Goal: Check status: Check status

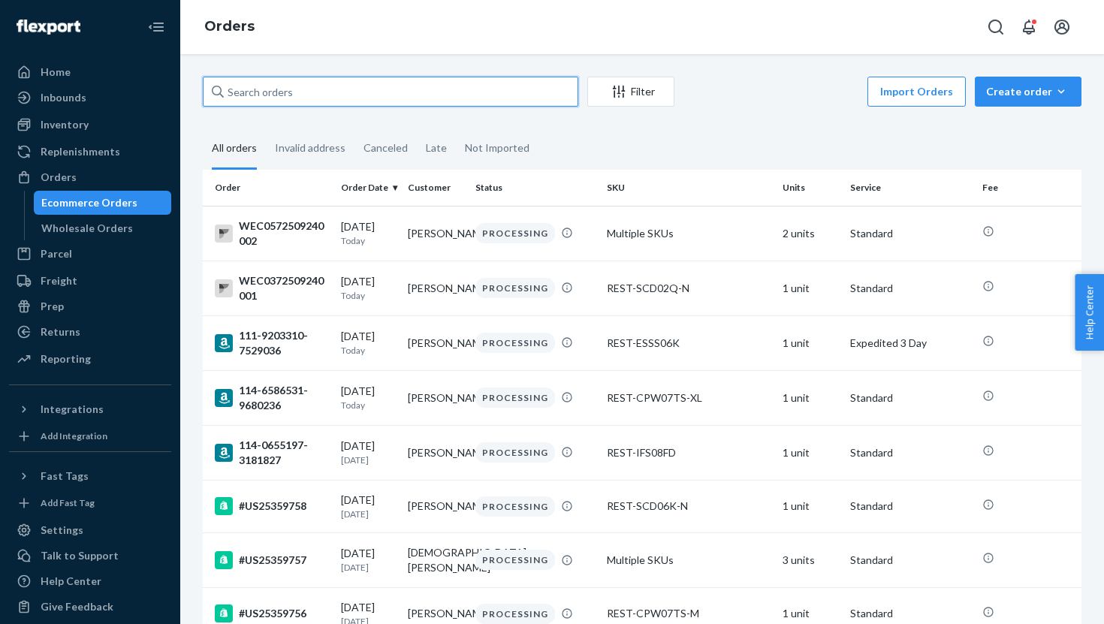
click at [383, 92] on input "text" at bounding box center [390, 92] width 375 height 30
paste input "US25267567"
type input "US25267567"
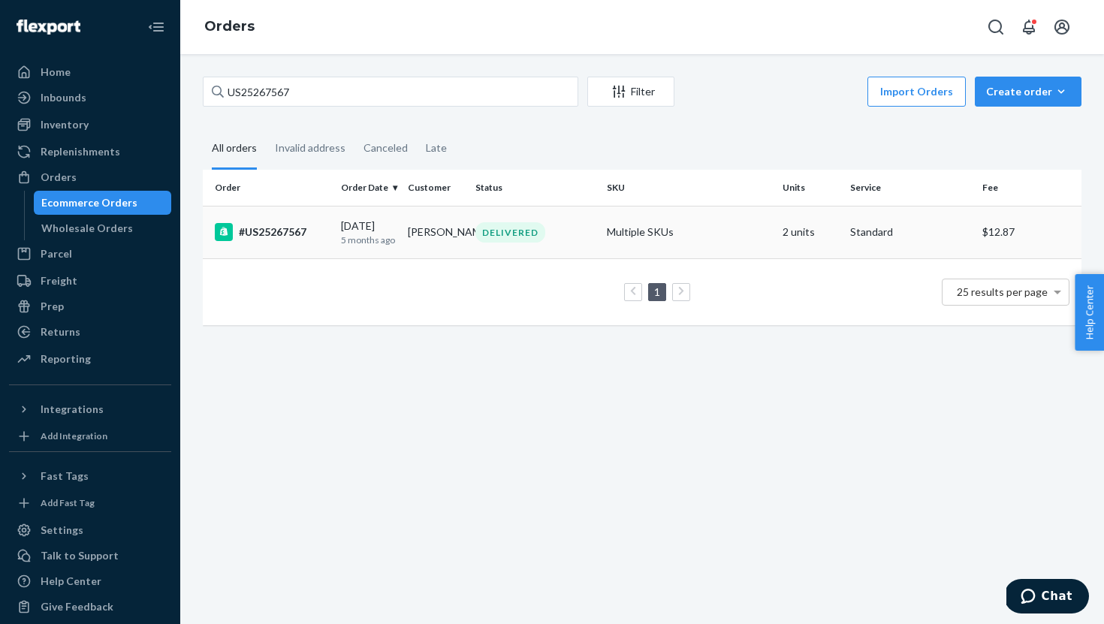
click at [399, 222] on td "[DATE] [DATE]" at bounding box center [369, 232] width 68 height 53
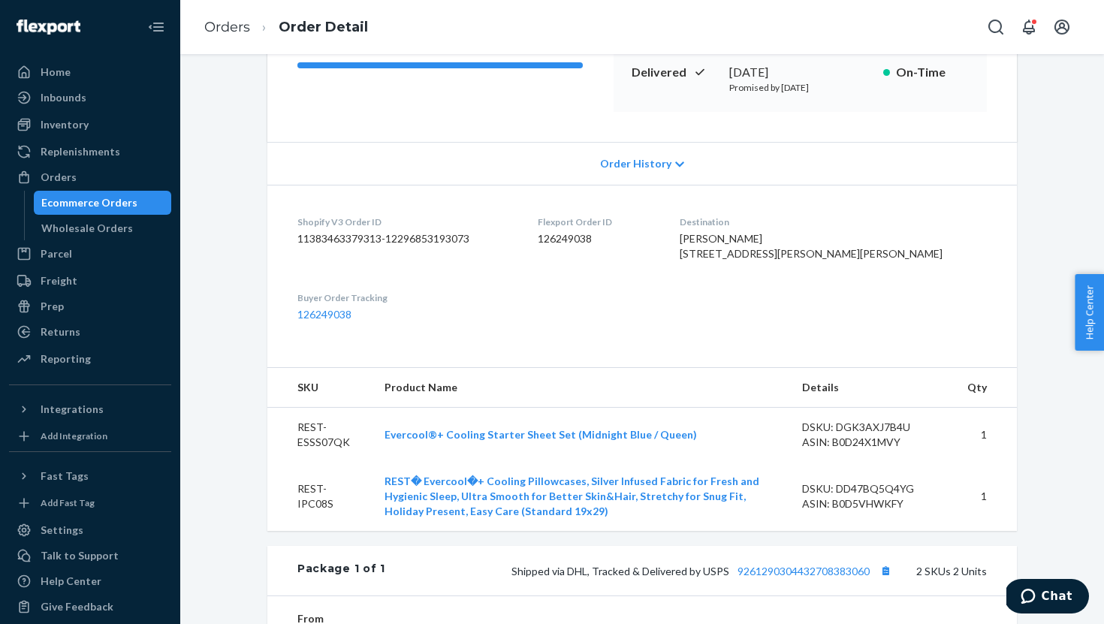
scroll to position [552, 0]
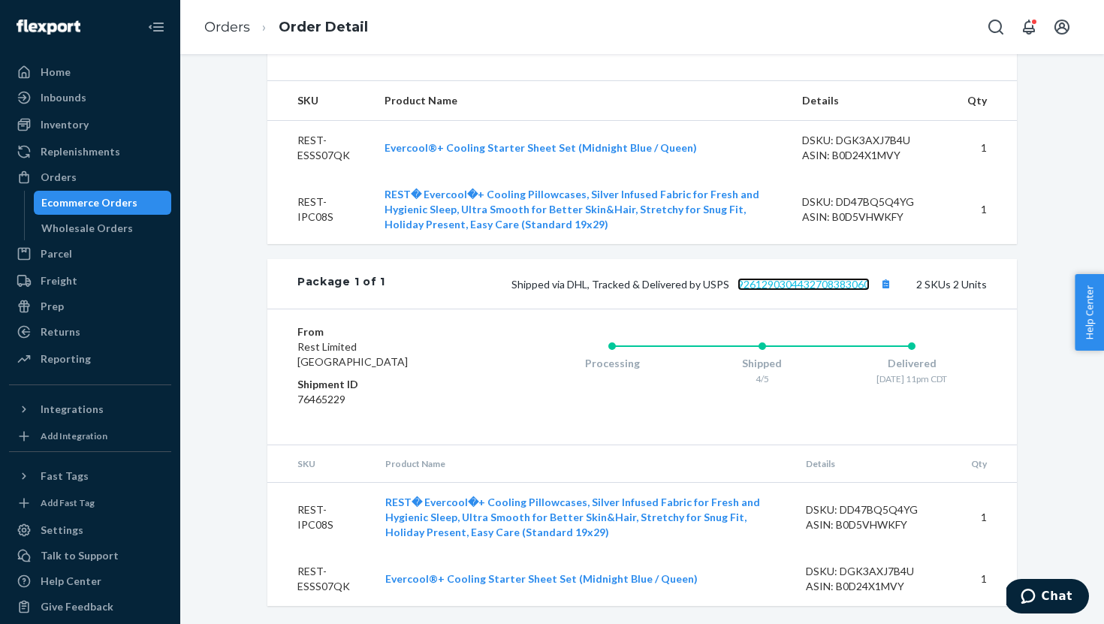
click at [771, 285] on link "9261290304432708383060" at bounding box center [803, 284] width 132 height 13
click at [62, 179] on div "Orders" at bounding box center [59, 177] width 36 height 15
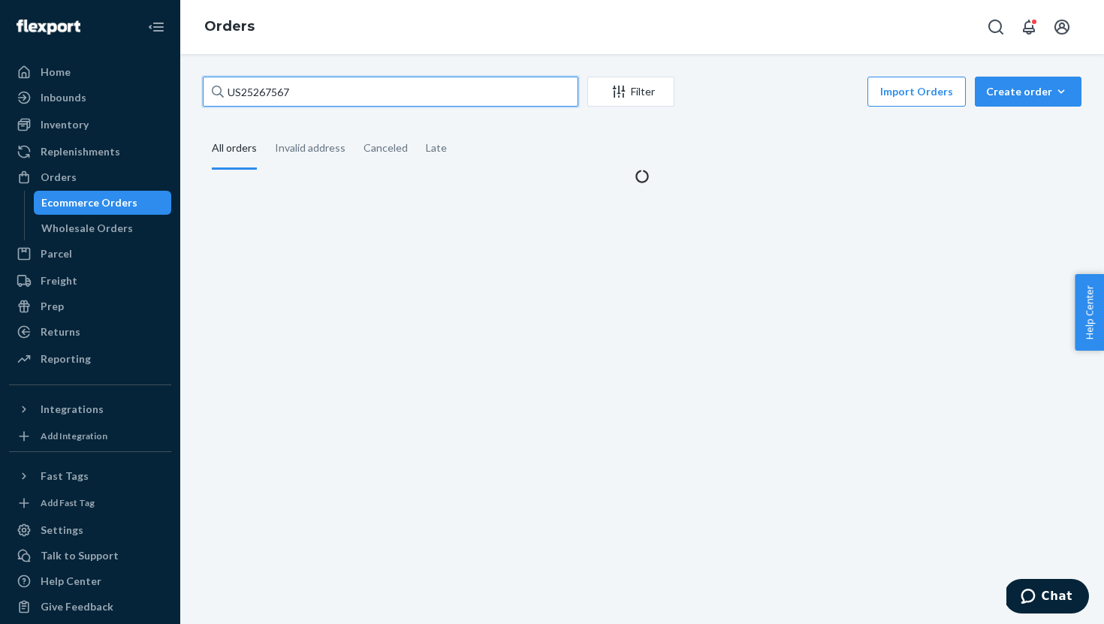
click at [267, 92] on input "US25267567" at bounding box center [390, 92] width 375 height 30
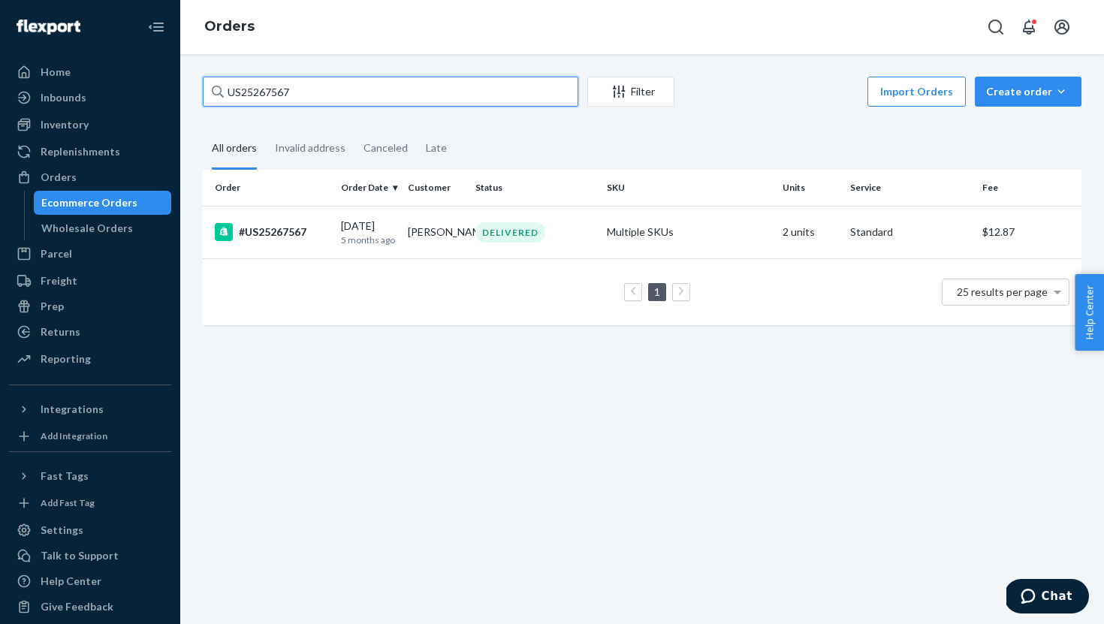
paste input "357946"
type input "US25357946"
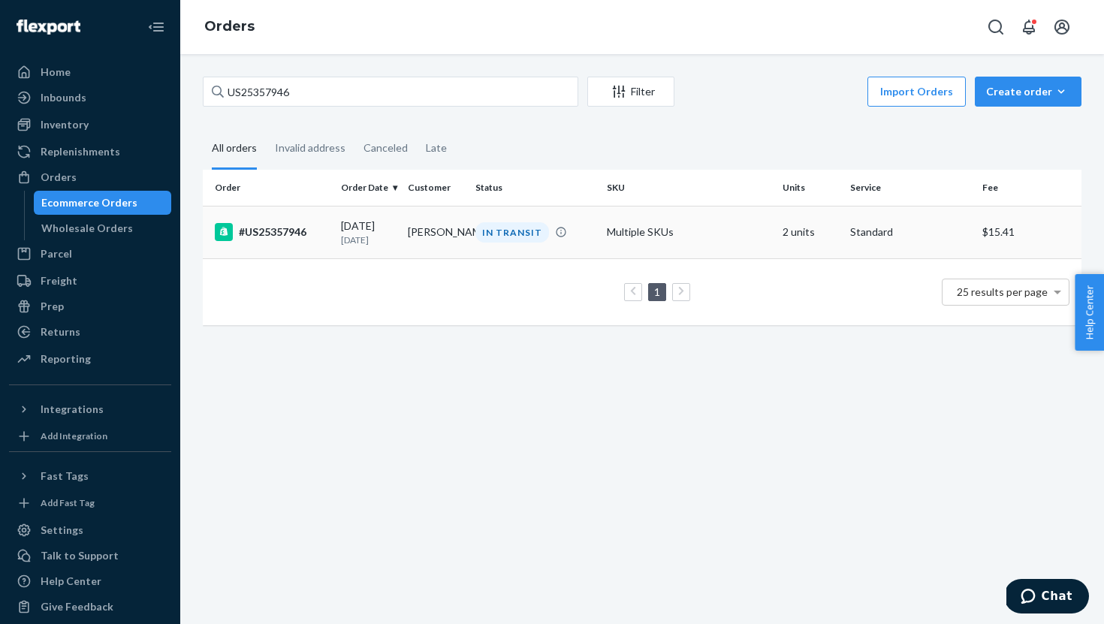
click at [315, 232] on div "#US25357946" at bounding box center [272, 232] width 114 height 18
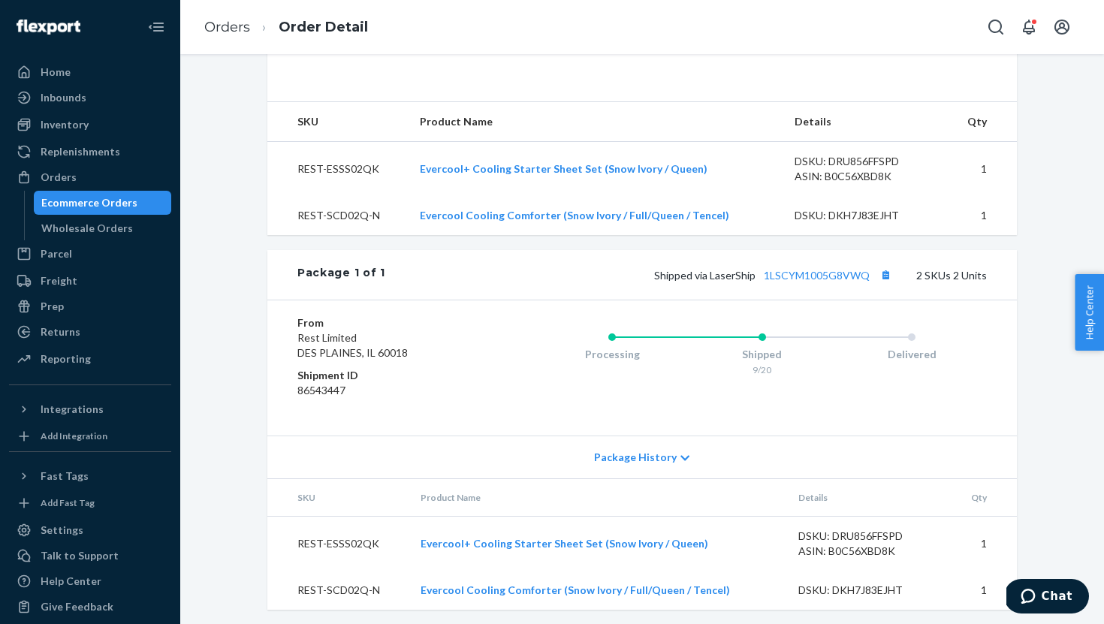
scroll to position [535, 0]
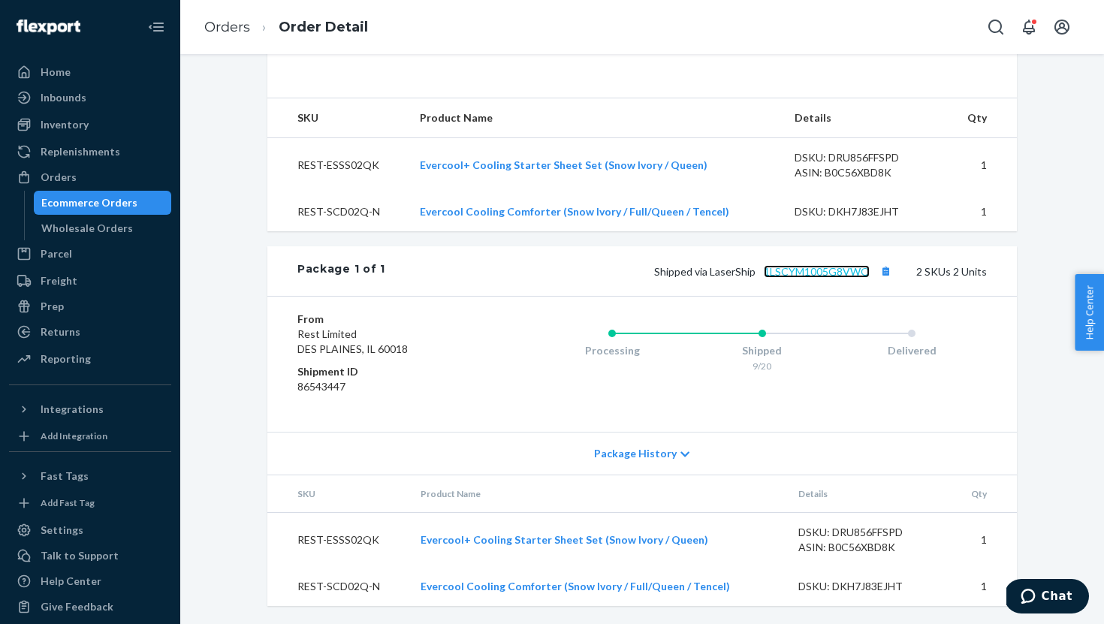
click at [803, 270] on link "1LSCYM1005G8VWQ" at bounding box center [817, 271] width 106 height 13
